Goal: Navigation & Orientation: Find specific page/section

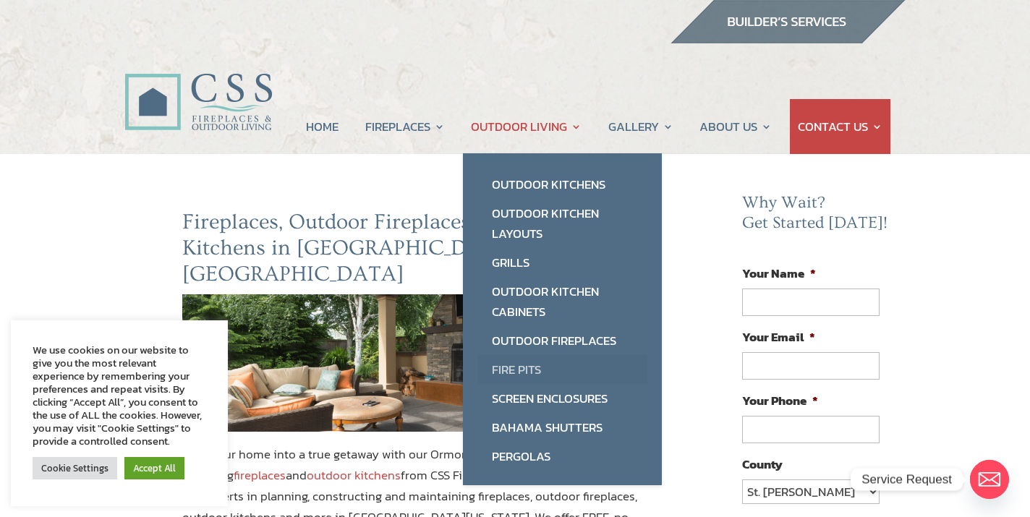
click at [514, 366] on link "Fire Pits" at bounding box center [562, 369] width 170 height 29
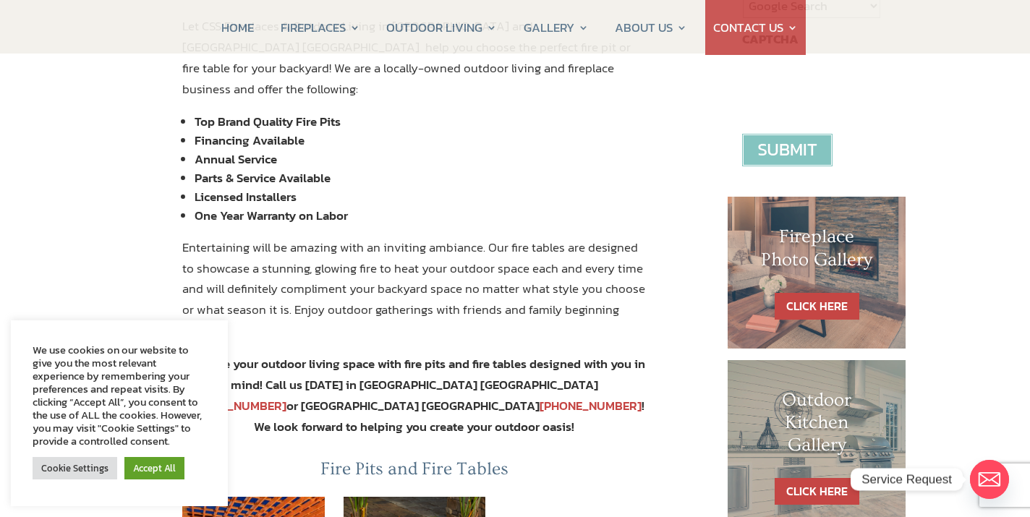
scroll to position [566, 0]
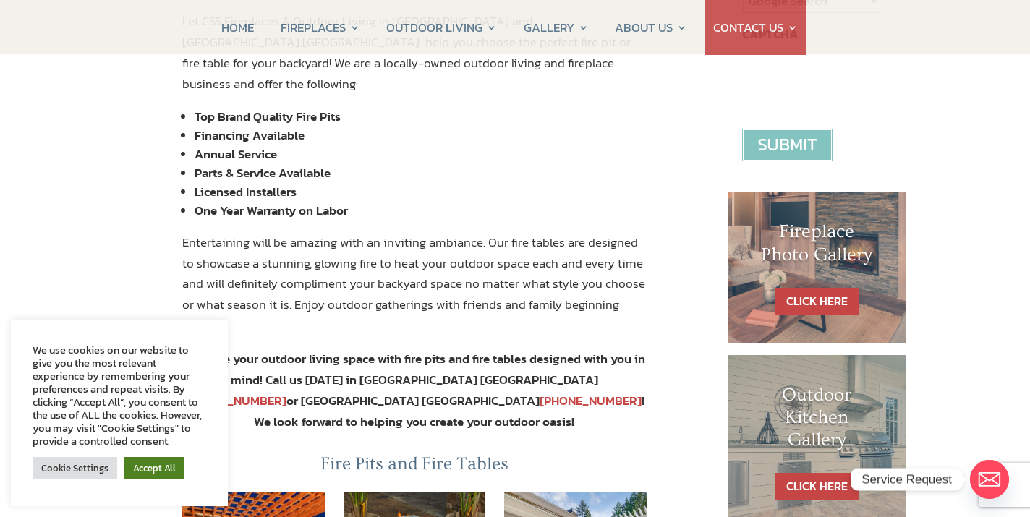
click at [151, 464] on link "Accept All" at bounding box center [154, 468] width 60 height 22
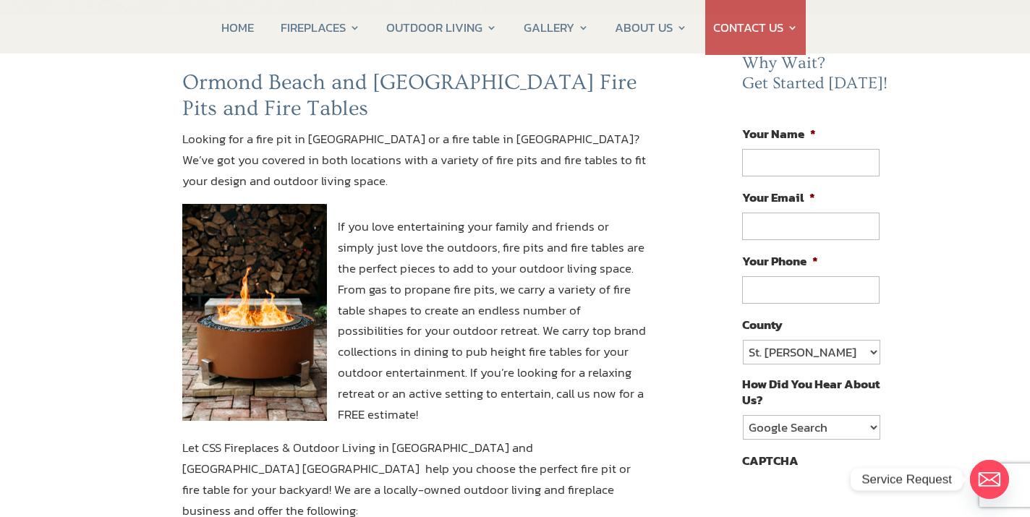
scroll to position [0, 0]
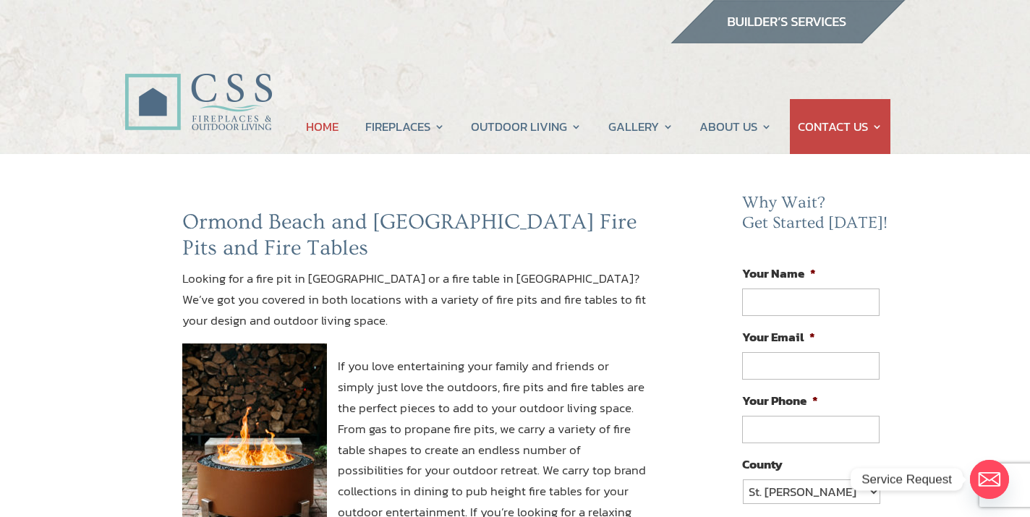
click at [309, 130] on link "HOME" at bounding box center [322, 126] width 33 height 55
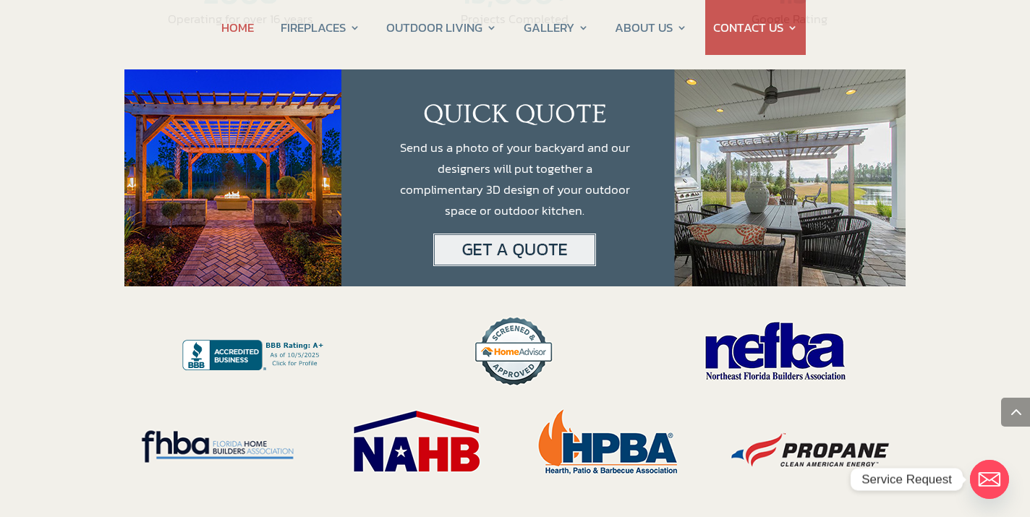
scroll to position [2765, 0]
